Goal: Transaction & Acquisition: Purchase product/service

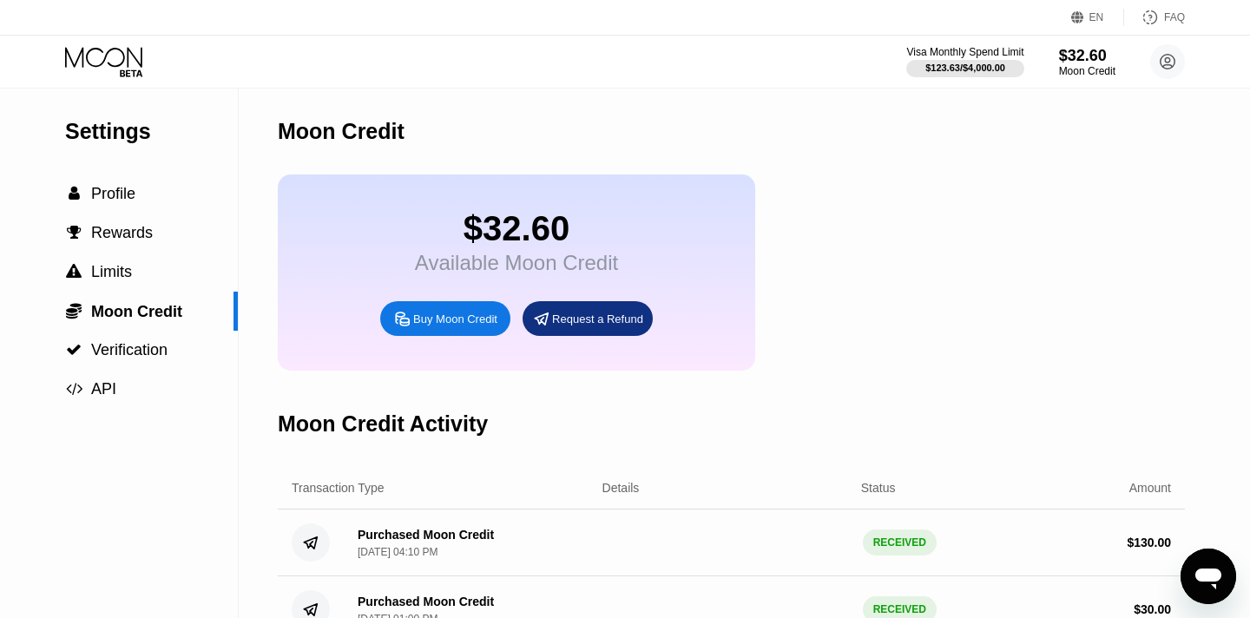
click at [582, 329] on div "Request a Refund" at bounding box center [588, 318] width 130 height 35
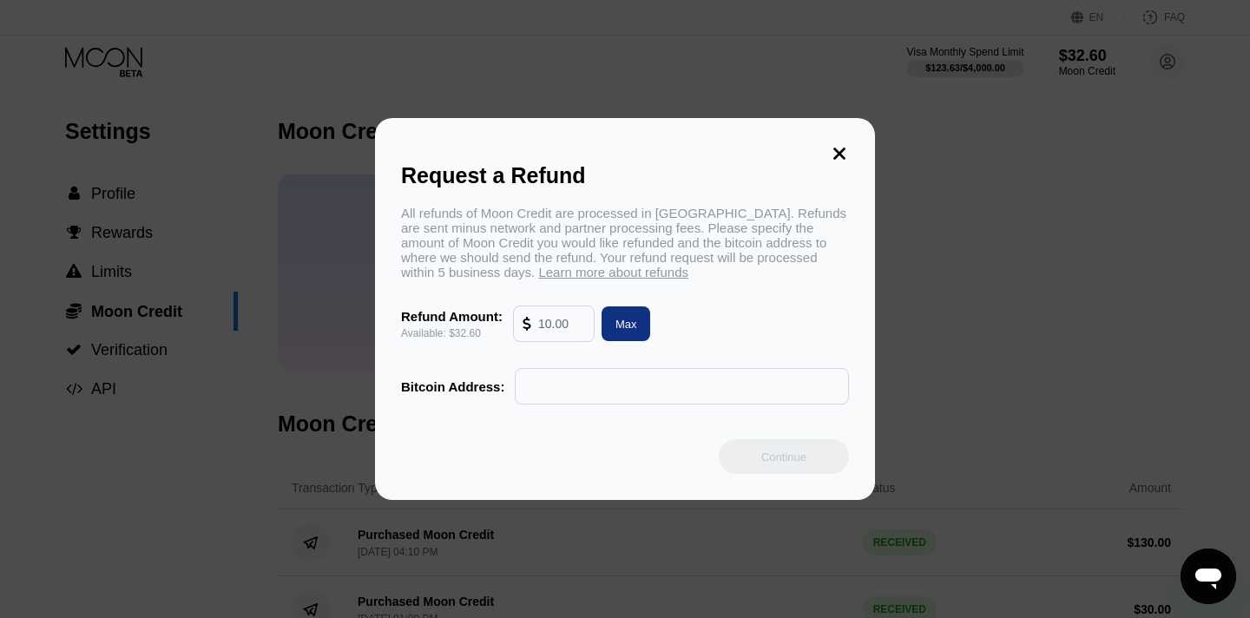
click at [839, 149] on icon at bounding box center [839, 153] width 19 height 19
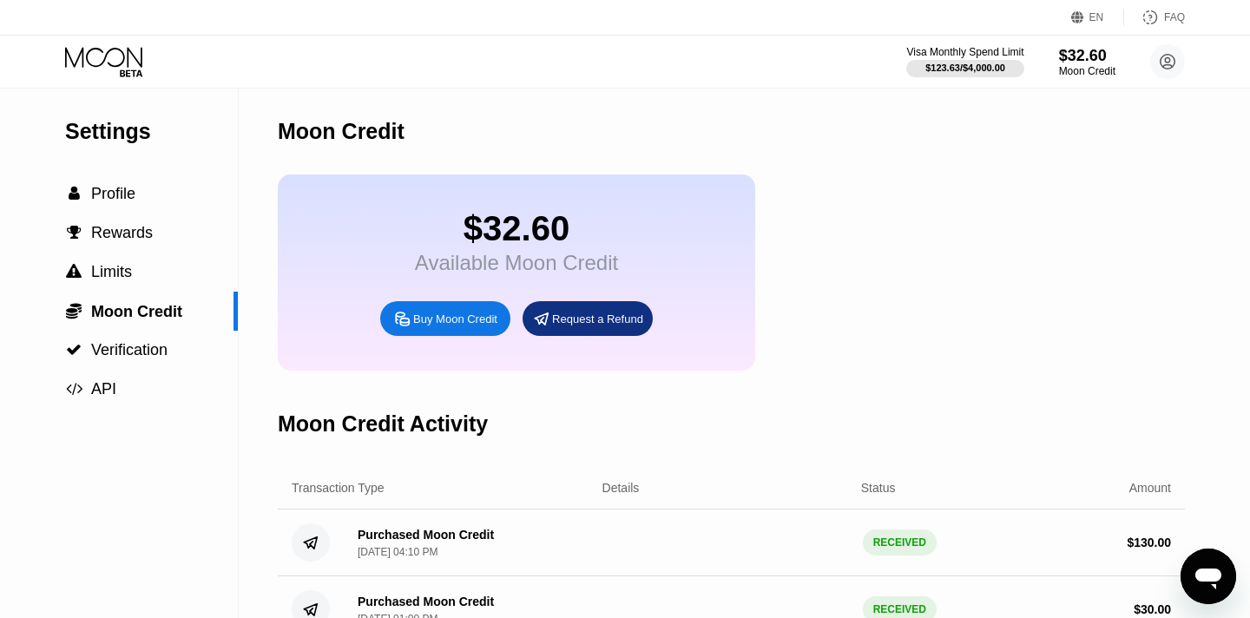
click at [460, 310] on div "Buy Moon Credit" at bounding box center [445, 318] width 130 height 35
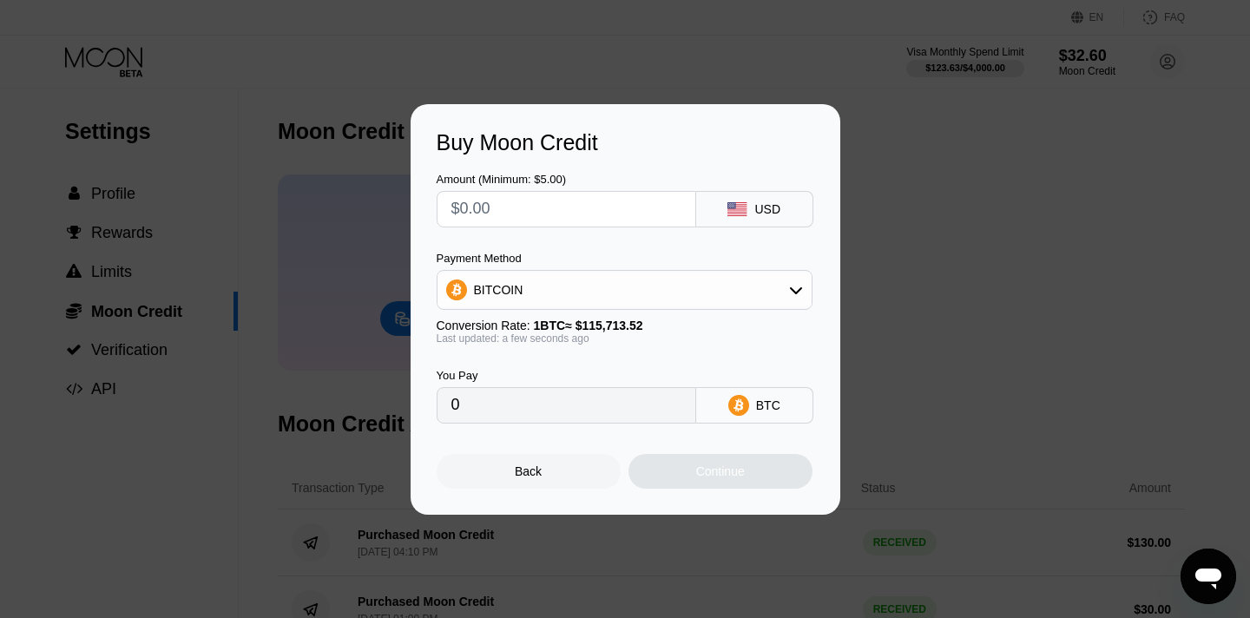
drag, startPoint x: 583, startPoint y: 219, endPoint x: 435, endPoint y: 207, distance: 148.0
click at [437, 207] on div at bounding box center [567, 209] width 260 height 36
type input "$1"
type input "0.00000865"
type input "$10"
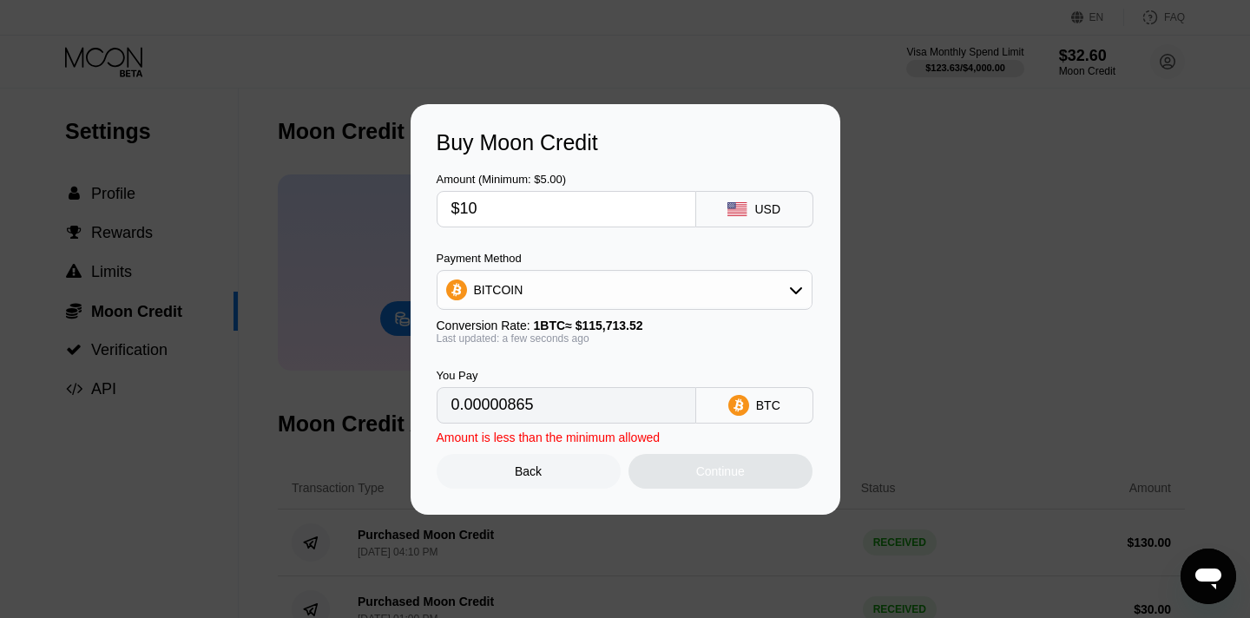
type input "0.00008643"
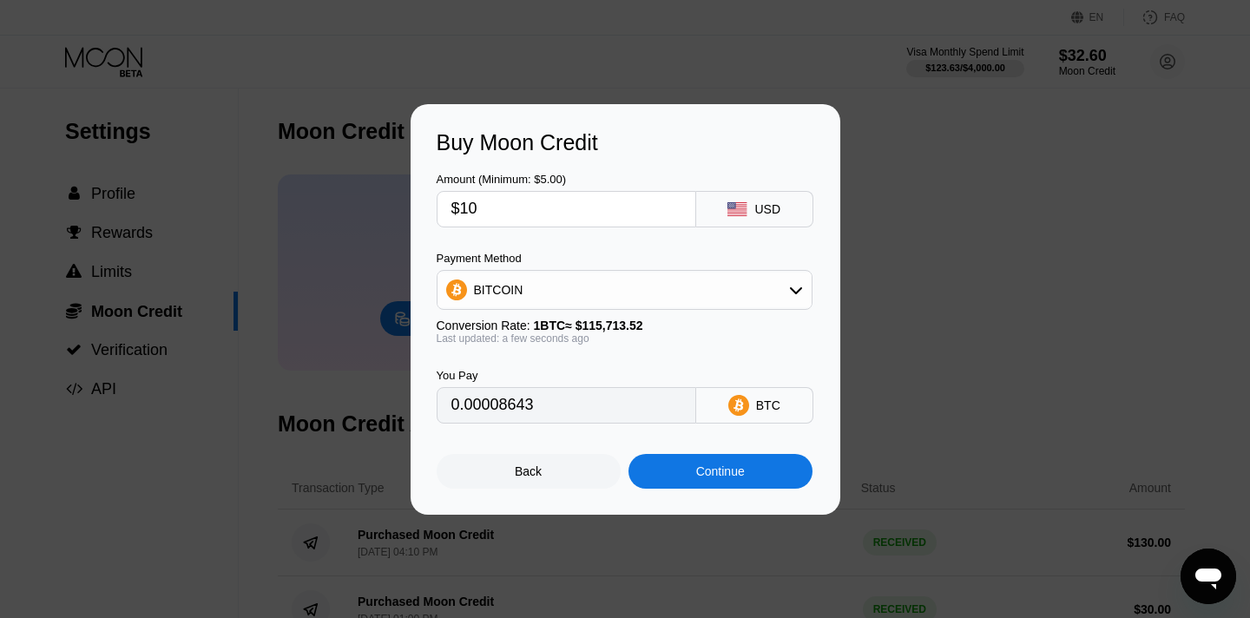
type input "$100"
type input "0.00086421"
type input "$1000"
type input "0.00864204"
type input "$100"
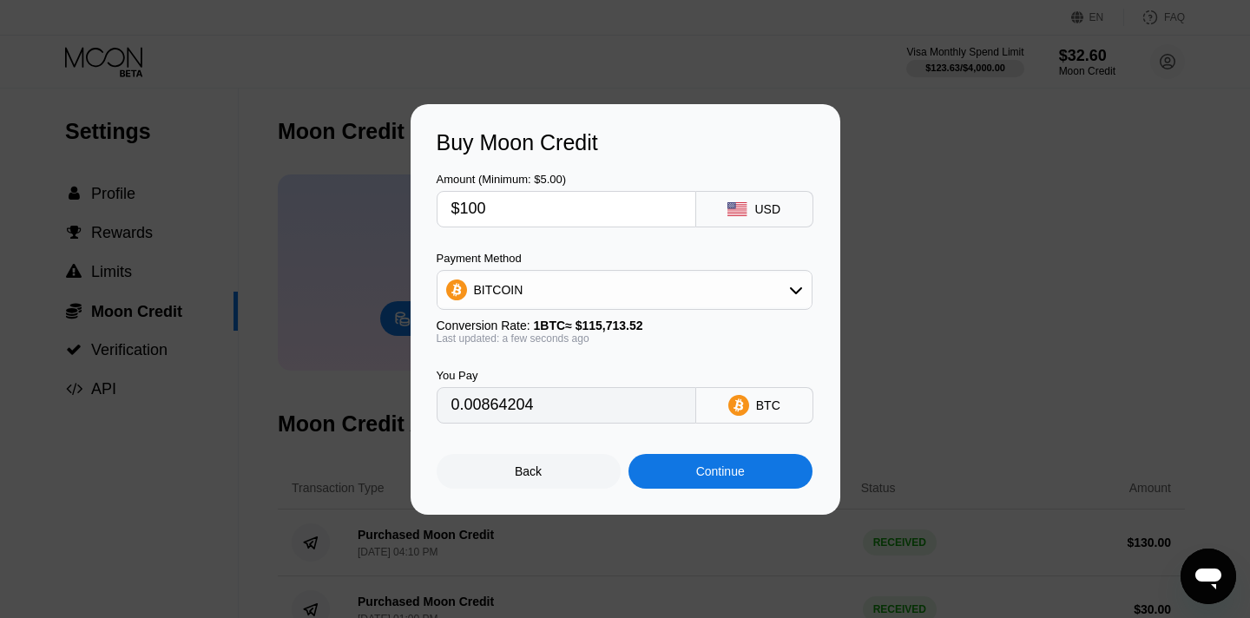
type input "0.00086421"
type input "$10"
type input "0.00008643"
type input "$1"
type input "0.00000865"
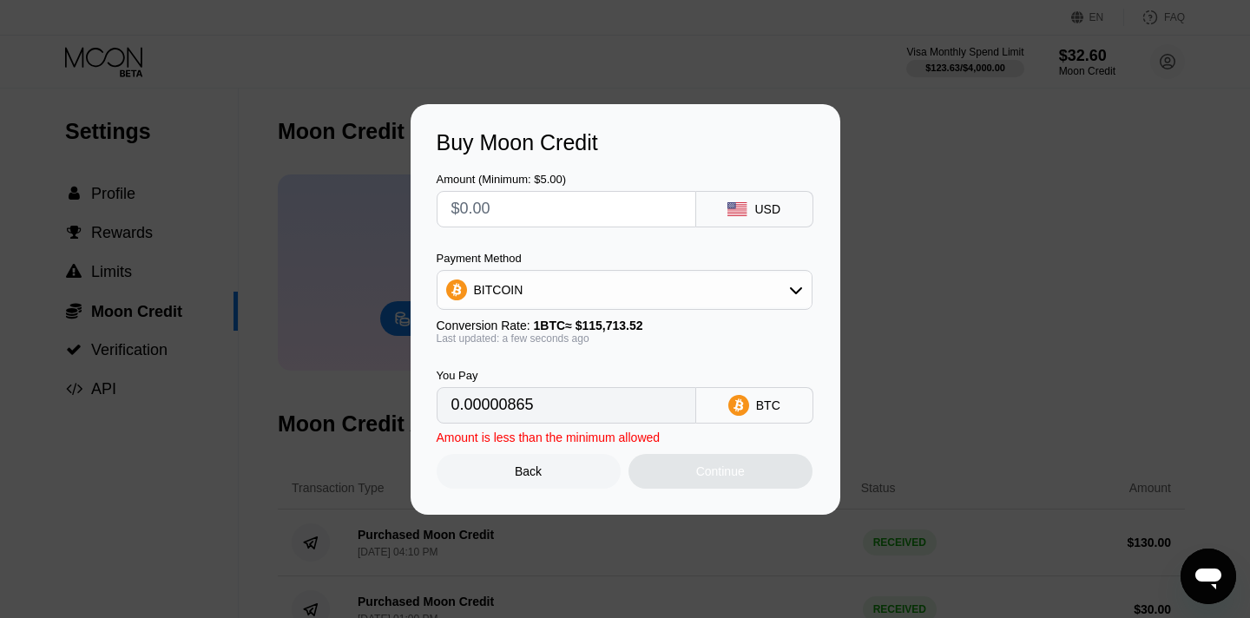
type input "0"
type input "$1"
type input "0.00000865"
type input "0"
type input "$5"
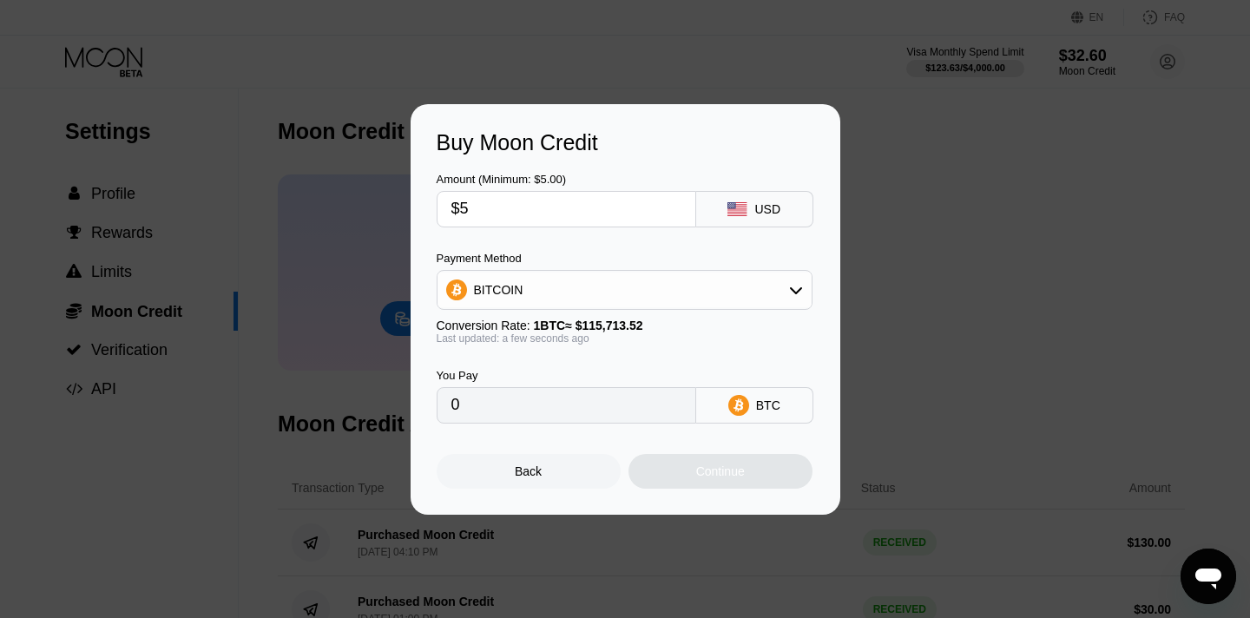
type input "0.00004322"
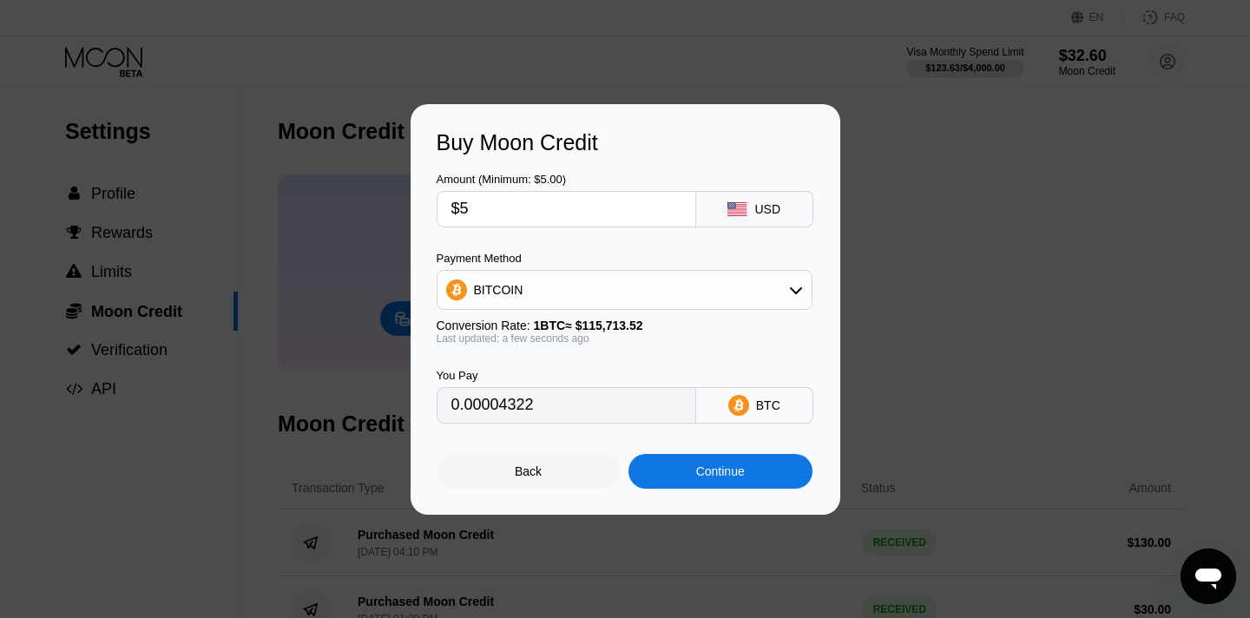
type input "$50"
type input "0.00043211"
type input "$5"
type input "0.00004322"
type input "0"
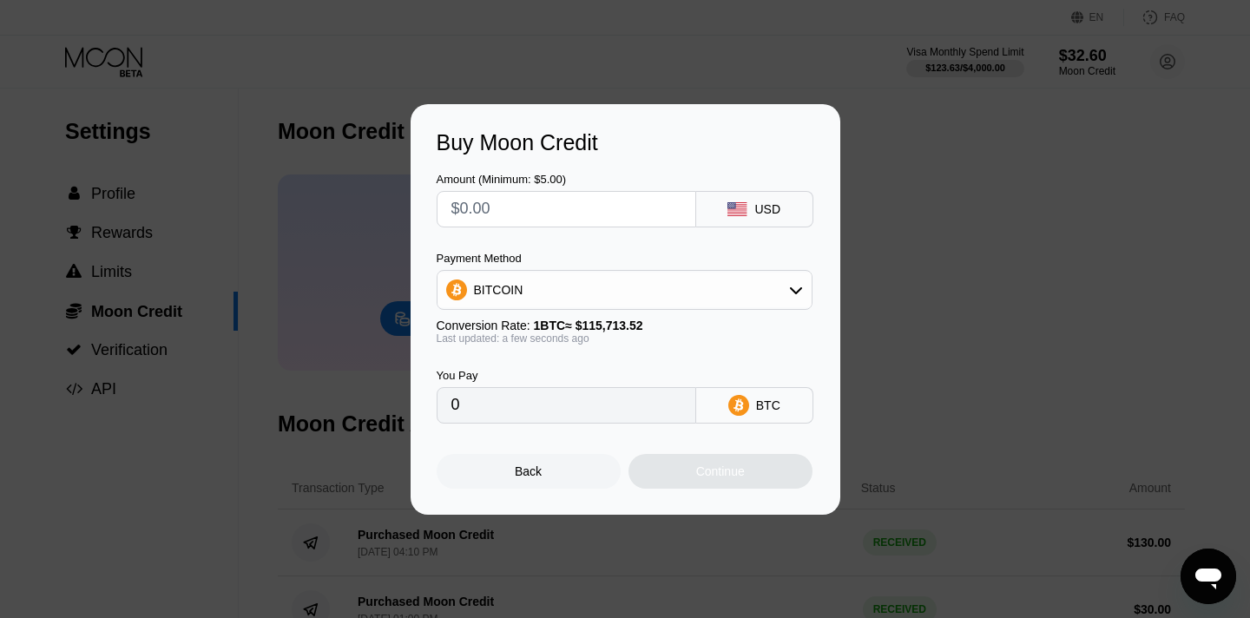
type input "$7"
type input "0.00006050"
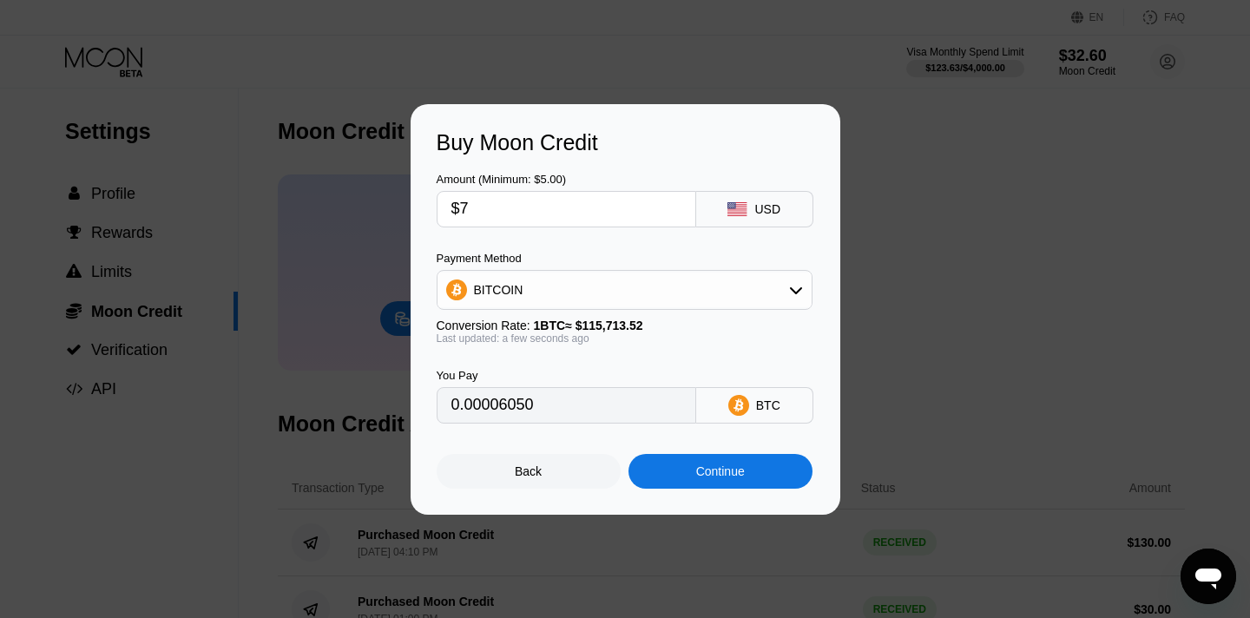
type input "$70"
type input "0.00060495"
type input "$70"
click at [525, 284] on div "BITCOIN" at bounding box center [625, 290] width 374 height 35
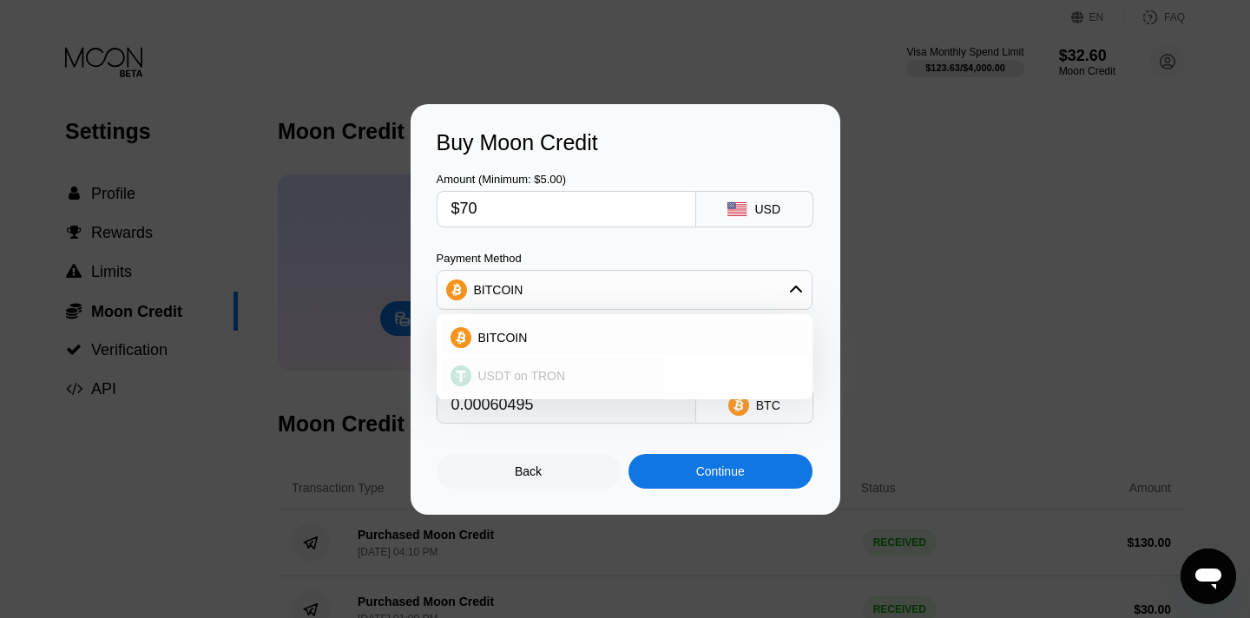
click at [517, 372] on span "USDT on TRON" at bounding box center [522, 376] width 88 height 14
type input "70.71"
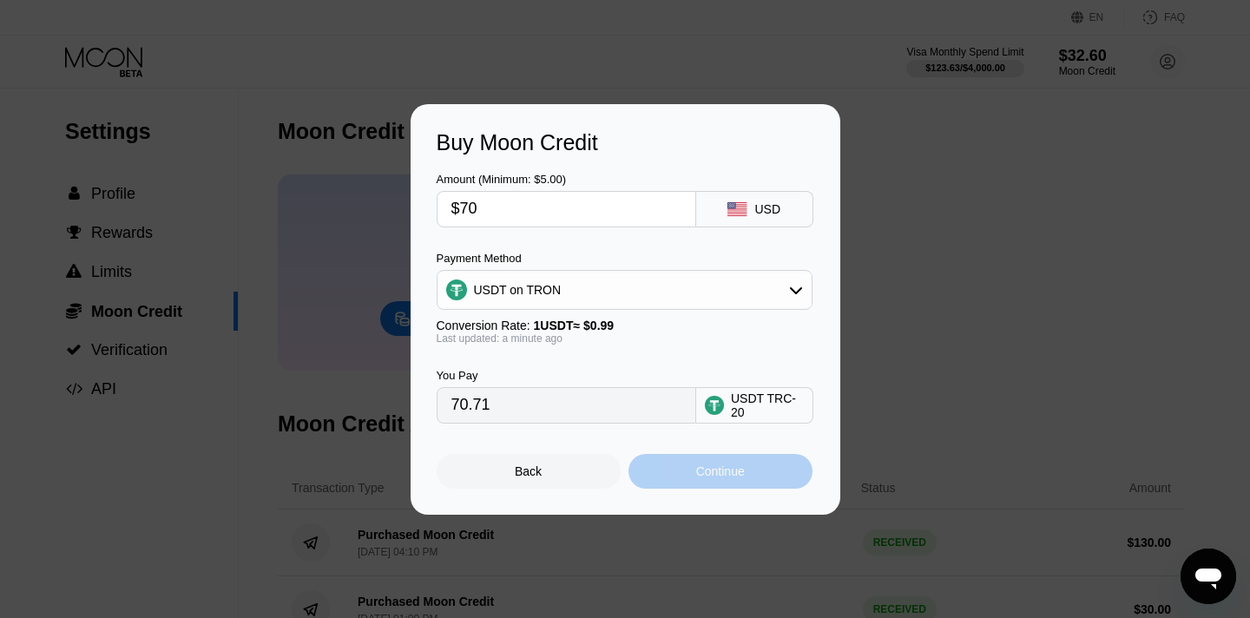
click at [668, 471] on div "Continue" at bounding box center [721, 471] width 184 height 35
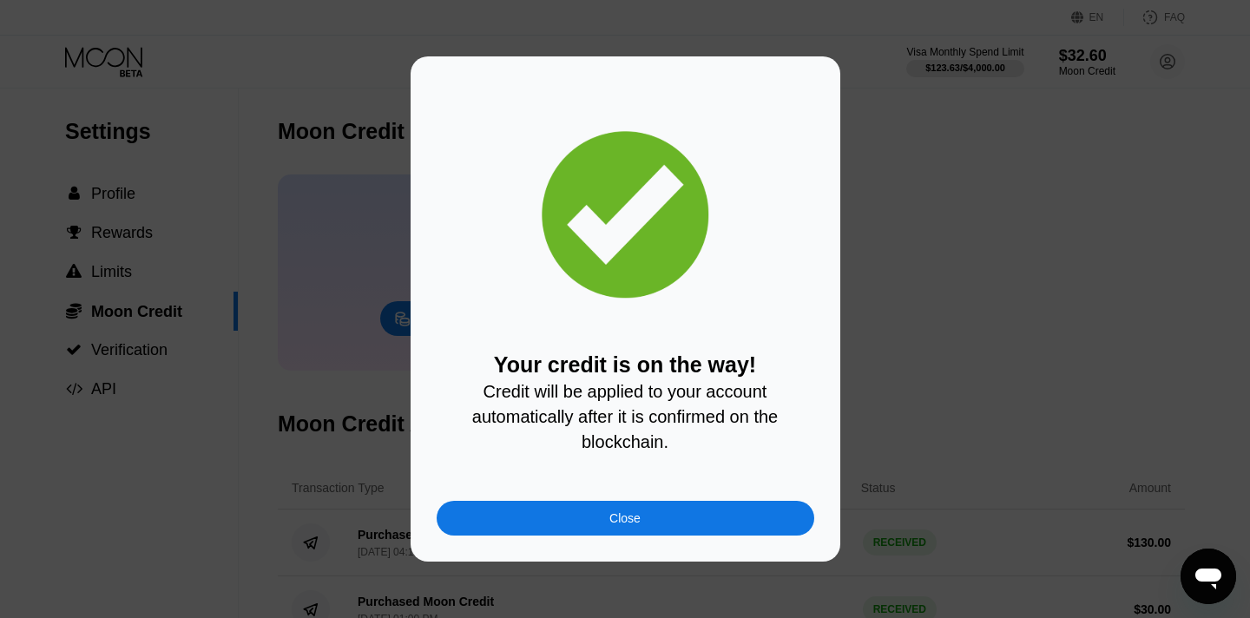
click at [634, 526] on div "Close" at bounding box center [626, 518] width 378 height 35
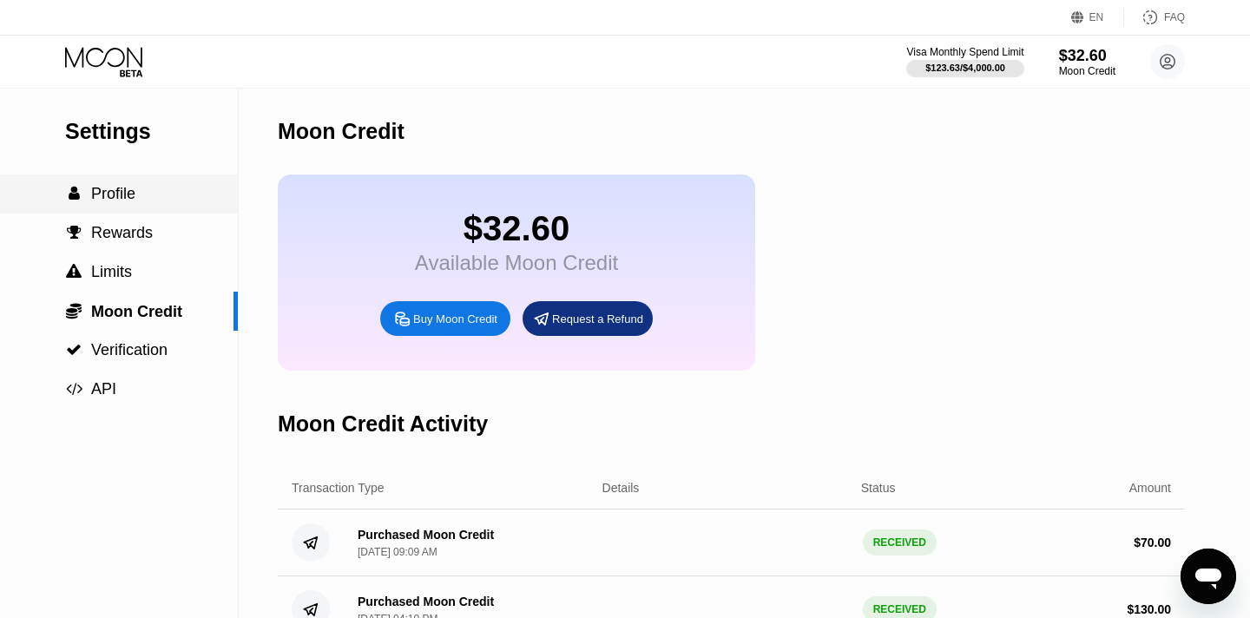
click at [116, 187] on span "Profile" at bounding box center [113, 193] width 44 height 17
